Goal: Information Seeking & Learning: Learn about a topic

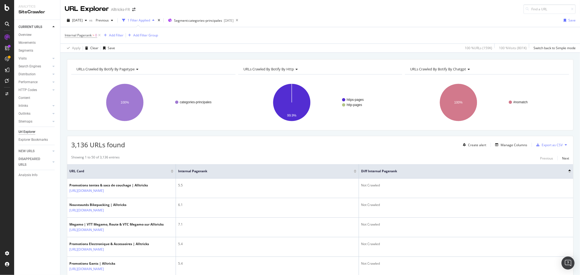
scroll to position [302, 0]
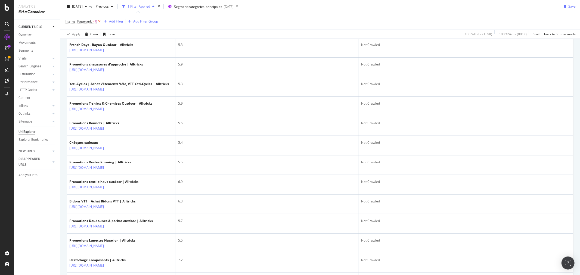
click at [100, 21] on icon at bounding box center [99, 21] width 5 height 5
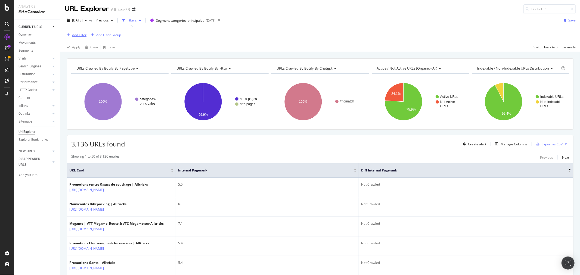
click at [75, 34] on div "Add Filter" at bounding box center [79, 35] width 14 height 5
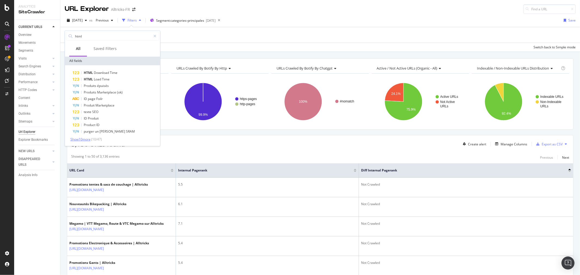
type input "html"
click at [86, 140] on span "Show 10 more" at bounding box center [80, 139] width 20 height 5
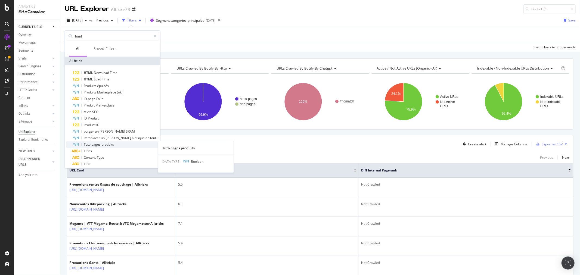
click at [111, 144] on span "produits" at bounding box center [107, 144] width 13 height 5
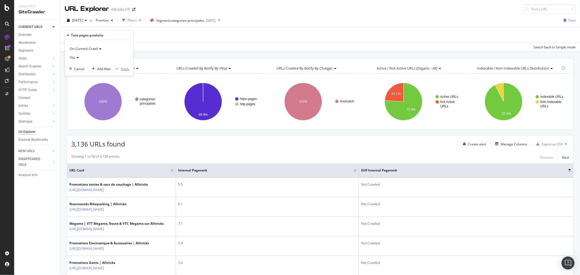
click at [121, 69] on div "Apply" at bounding box center [125, 69] width 8 height 5
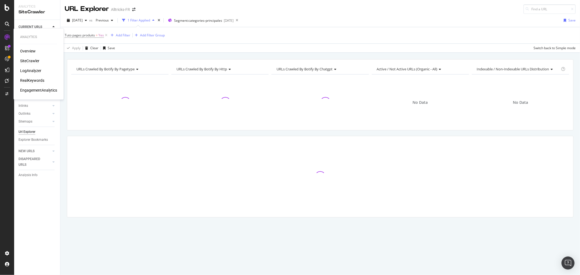
click at [33, 83] on div "RealKeywords" at bounding box center [32, 80] width 24 height 5
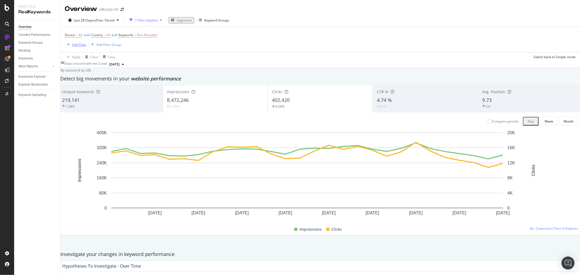
click at [74, 47] on div "Add Filter" at bounding box center [79, 44] width 14 height 5
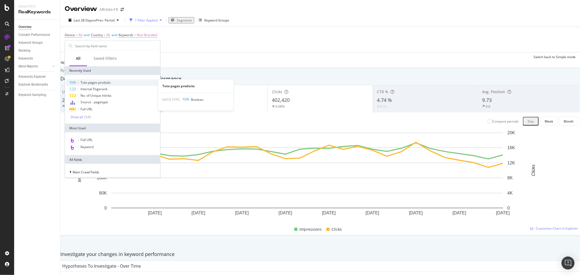
click at [92, 83] on span "Tuto pages produits" at bounding box center [96, 82] width 30 height 5
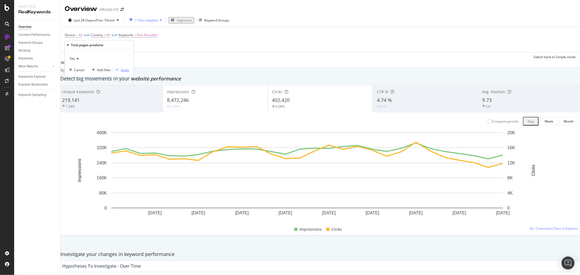
click at [121, 69] on div "Apply" at bounding box center [125, 69] width 8 height 5
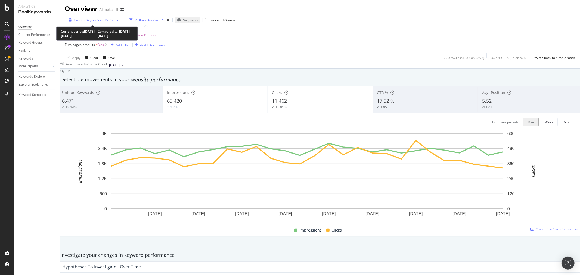
click at [95, 21] on span "vs Prev. Period" at bounding box center [103, 20] width 21 height 5
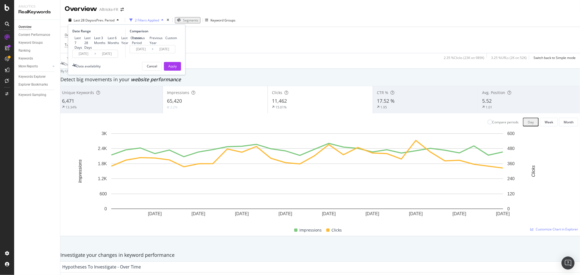
click at [94, 45] on div "Last 3 Months" at bounding box center [99, 40] width 11 height 9
type input "[DATE]"
click at [173, 69] on div "Apply" at bounding box center [172, 66] width 8 height 5
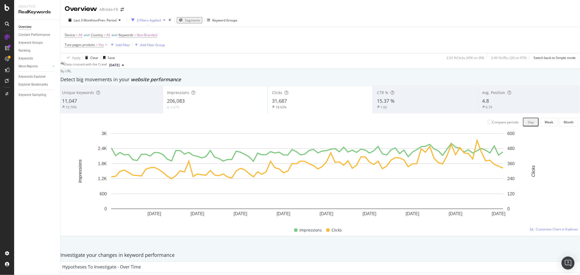
click at [510, 102] on div "4.8" at bounding box center [530, 101] width 96 height 7
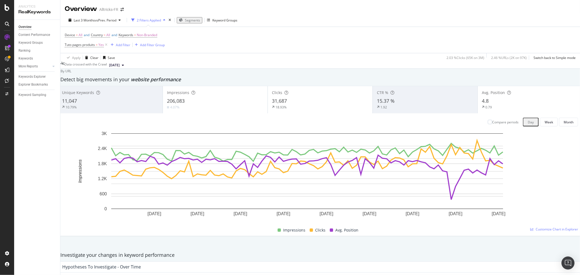
scroll to position [332, 0]
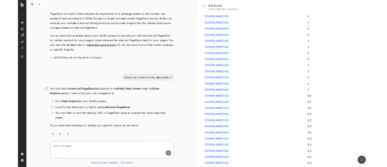
scroll to position [790, 0]
